Goal: Check status

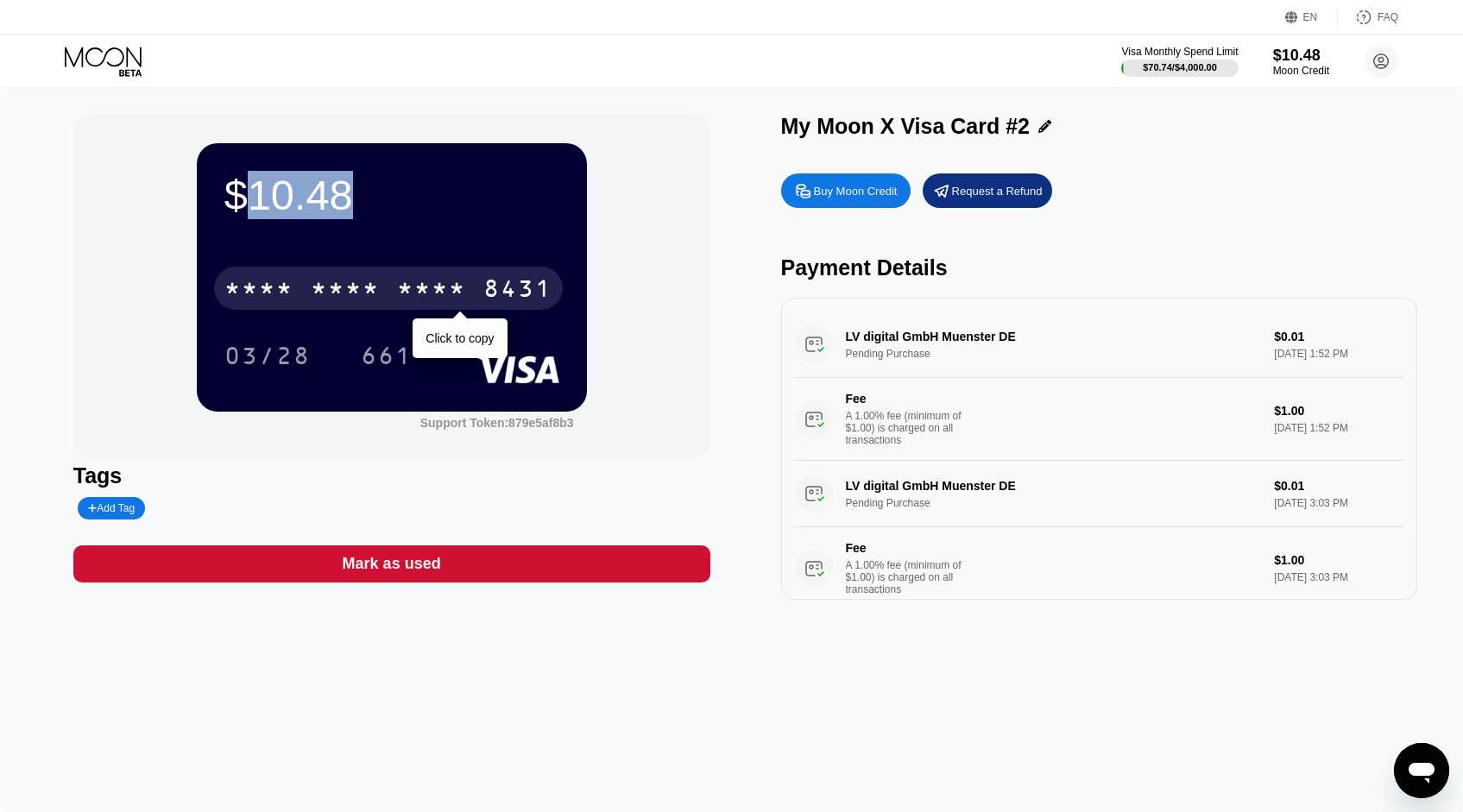
click at [406, 285] on div "* * * *" at bounding box center [430, 291] width 69 height 28
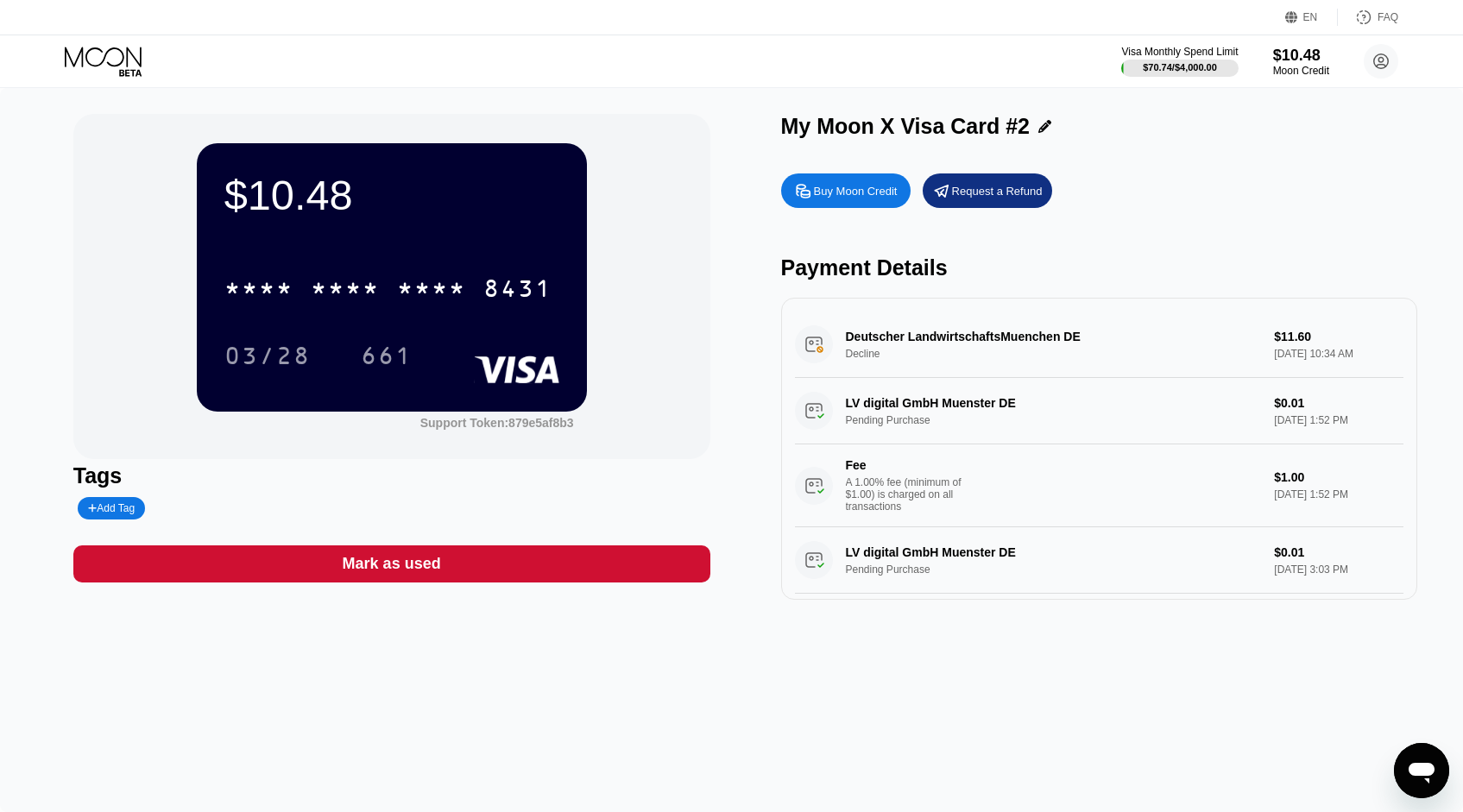
drag, startPoint x: 1302, startPoint y: 338, endPoint x: 1274, endPoint y: 341, distance: 28.2
click at [1274, 341] on div "Deutscher LandwirtschaftsMuenchen DE Decline $11.60 [DATE] 10:34 AM" at bounding box center [1099, 345] width 609 height 67
drag, startPoint x: 890, startPoint y: 360, endPoint x: 842, endPoint y: 333, distance: 55.1
click at [842, 334] on div "Deutscher LandwirtschaftsMuenchen DE Decline $11.60 [DATE] 10:34 AM" at bounding box center [1099, 345] width 609 height 67
click at [160, 641] on div "$10.48 * * * * * * * * * * * * 8431 03/28 661 Support Token: 879e5af8b3 Tags Ad…" at bounding box center [732, 450] width 1463 height 725
